Goal: Navigation & Orientation: Find specific page/section

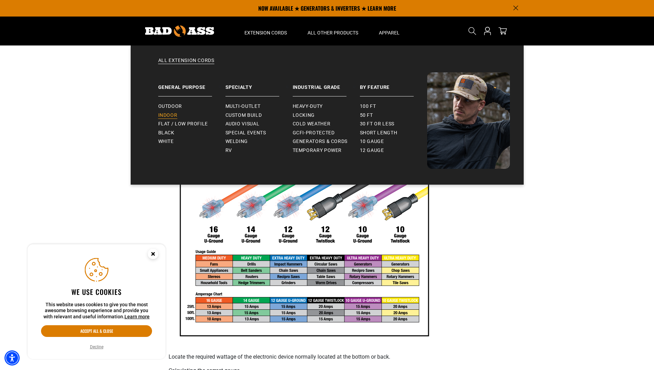
click at [169, 112] on span "Indoor" at bounding box center [167, 115] width 19 height 6
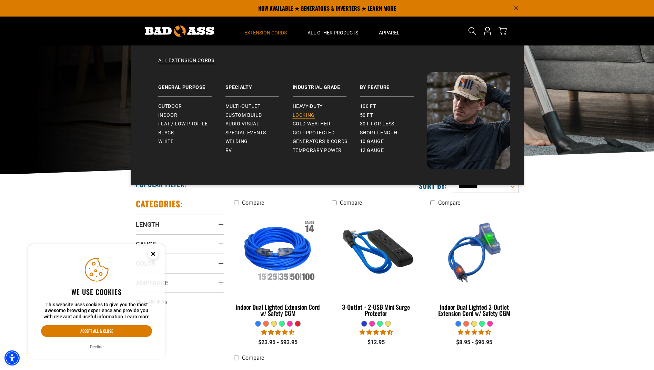
click at [305, 114] on span "Locking" at bounding box center [304, 115] width 22 height 6
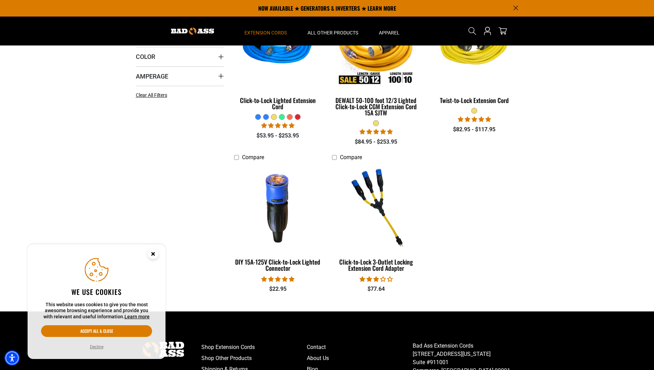
scroll to position [138, 0]
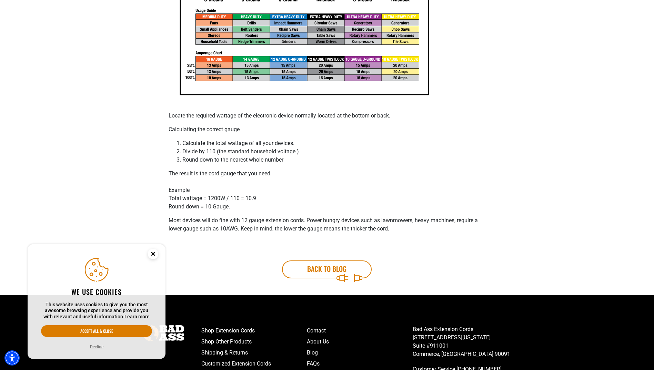
scroll to position [103, 0]
